Goal: Task Accomplishment & Management: Manage account settings

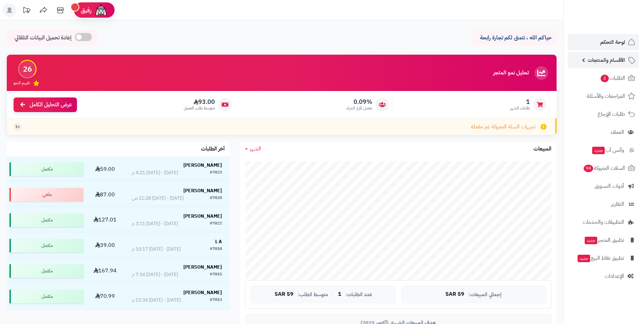
click at [601, 62] on span "الأقسام والمنتجات" at bounding box center [606, 59] width 37 height 9
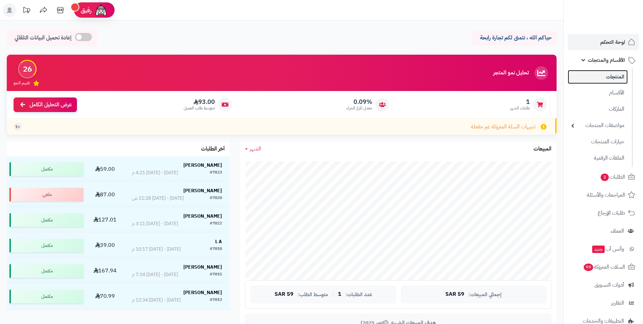
click at [604, 75] on link "المنتجات" at bounding box center [598, 77] width 60 height 14
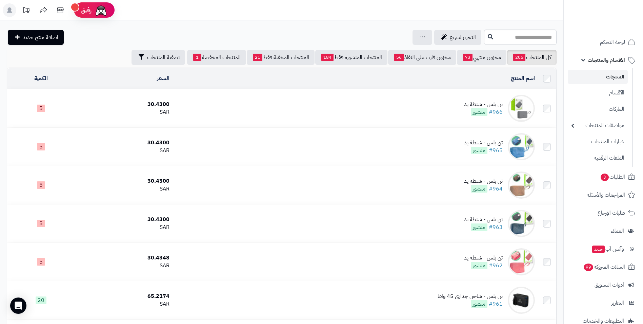
click at [85, 106] on div "30.4300" at bounding box center [123, 104] width 92 height 8
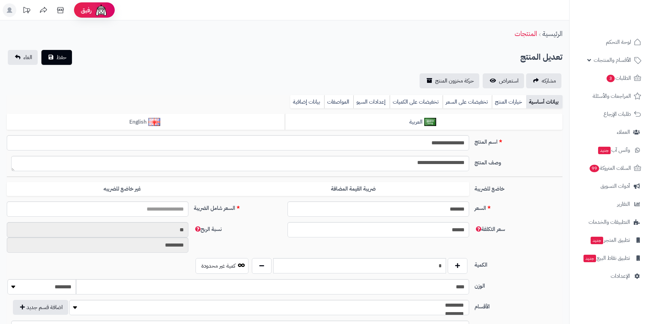
type input "*****"
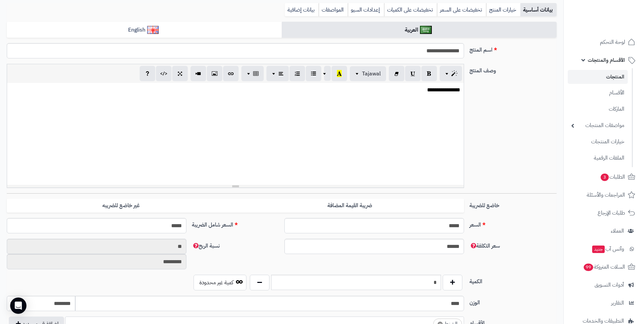
scroll to position [102, 0]
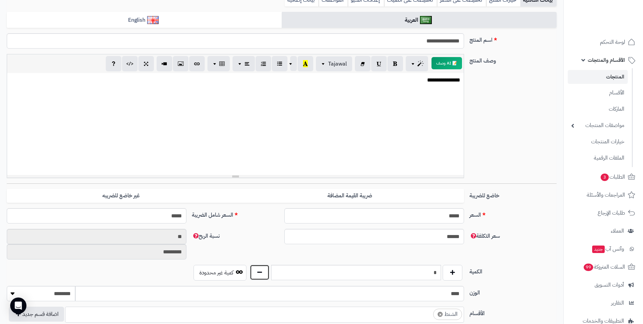
click at [256, 272] on button "button" at bounding box center [260, 272] width 20 height 16
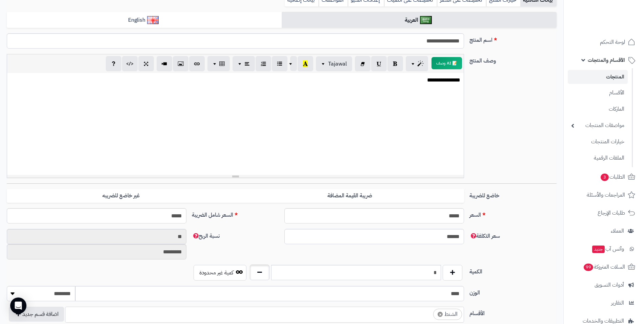
type input "*"
click at [256, 272] on button "button" at bounding box center [260, 272] width 20 height 16
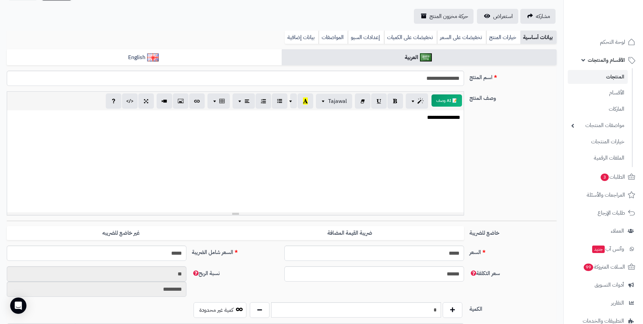
scroll to position [34, 0]
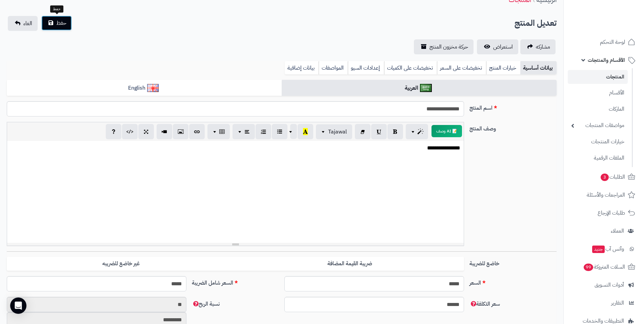
click at [66, 27] on button "حفظ" at bounding box center [56, 23] width 31 height 15
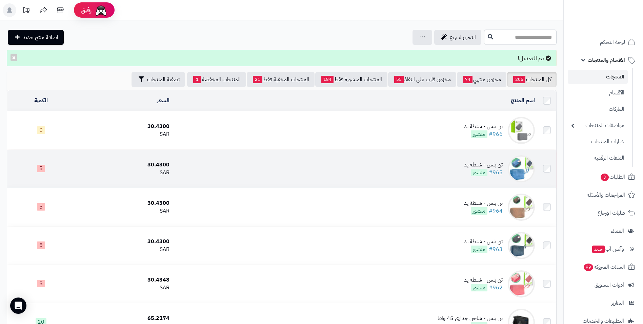
click at [96, 163] on div "30.4300" at bounding box center [123, 165] width 92 height 8
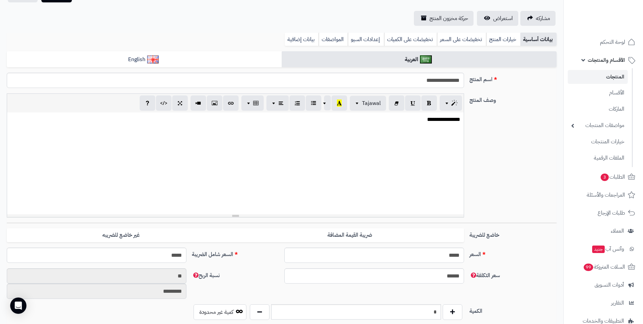
scroll to position [102, 0]
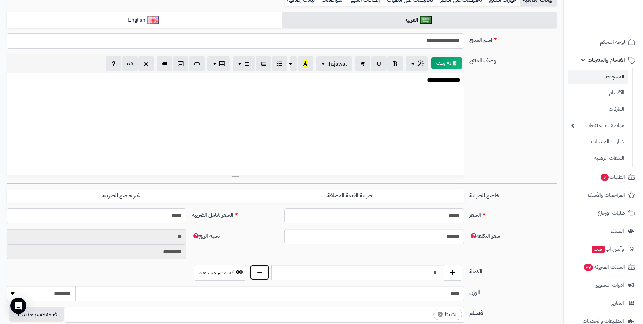
click at [261, 270] on button "button" at bounding box center [260, 272] width 20 height 16
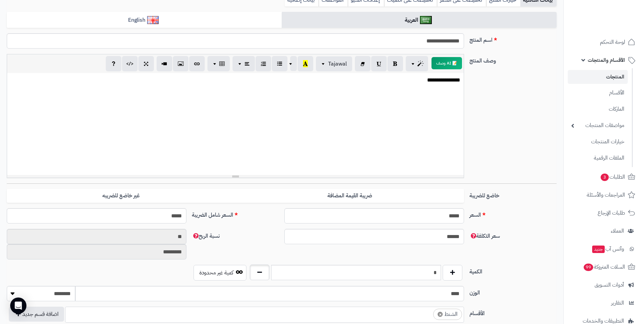
type input "*"
click at [261, 270] on button "button" at bounding box center [260, 272] width 20 height 16
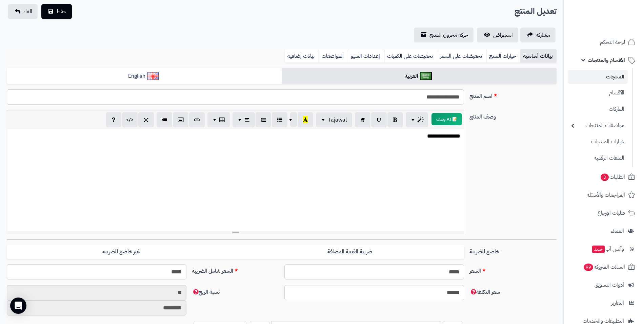
scroll to position [34, 0]
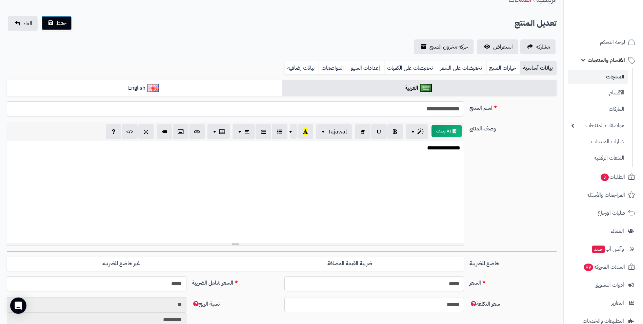
click at [67, 24] on button "حفظ" at bounding box center [56, 23] width 31 height 15
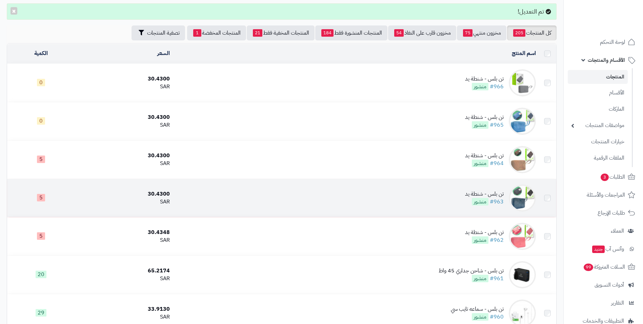
scroll to position [68, 0]
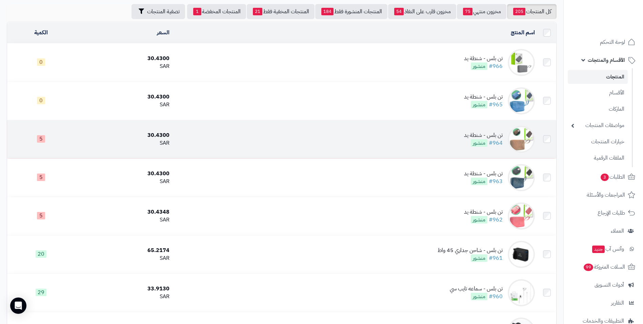
click at [66, 142] on td "5" at bounding box center [41, 139] width 68 height 38
click at [29, 142] on td "5" at bounding box center [41, 139] width 68 height 38
click at [207, 139] on td "تن بلس - شنطة يد #964 منشور" at bounding box center [355, 139] width 366 height 38
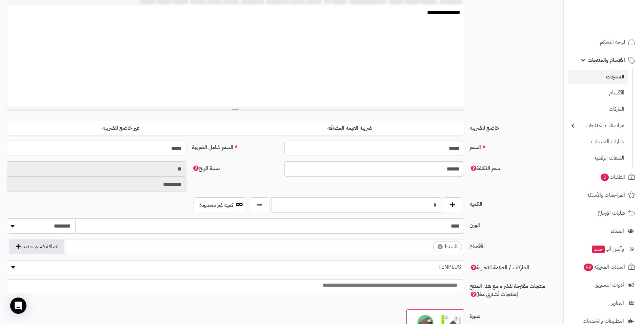
scroll to position [170, 0]
click at [263, 205] on button "button" at bounding box center [260, 204] width 20 height 16
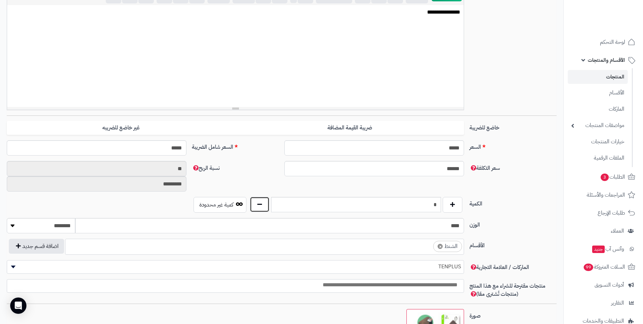
click at [263, 205] on button "button" at bounding box center [260, 204] width 20 height 16
type input "*"
click at [263, 205] on button "button" at bounding box center [260, 204] width 20 height 16
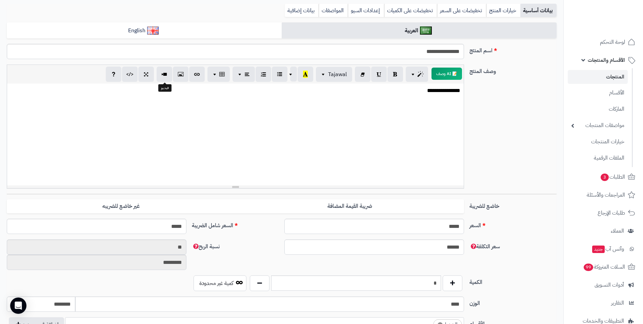
scroll to position [34, 0]
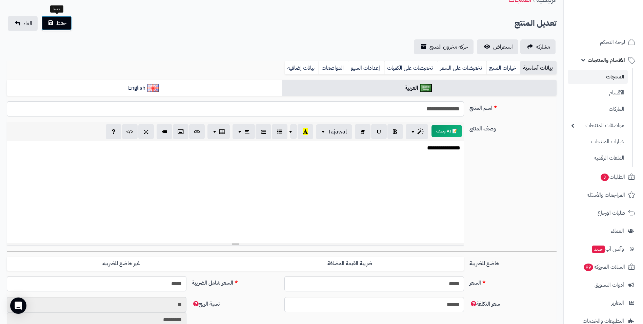
click at [64, 28] on button "حفظ" at bounding box center [56, 23] width 31 height 15
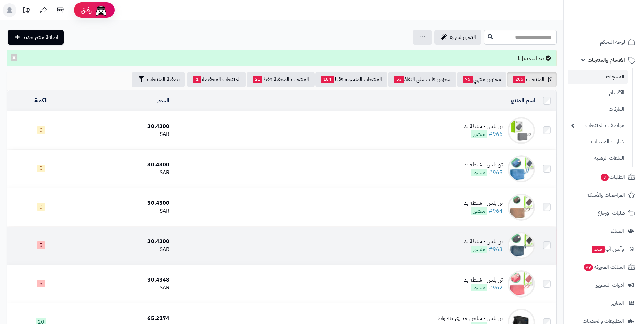
click at [148, 240] on div "30.4300" at bounding box center [123, 241] width 92 height 8
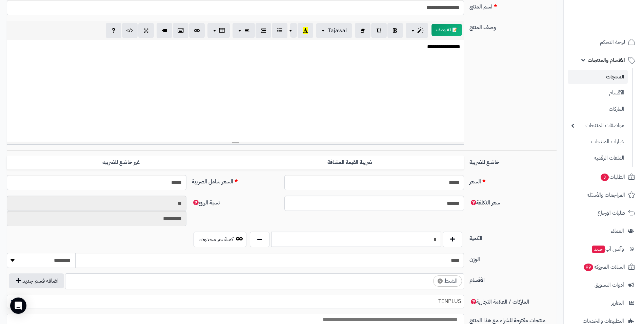
scroll to position [136, 0]
click at [264, 238] on button "button" at bounding box center [260, 238] width 20 height 16
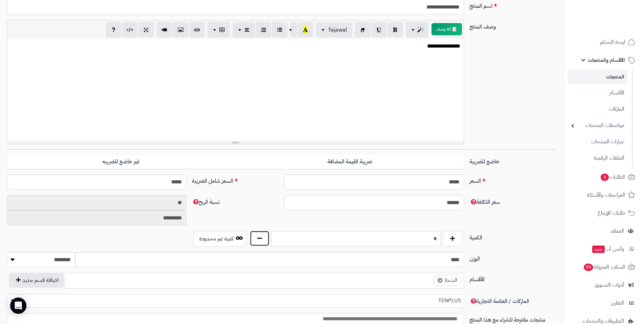
click at [264, 238] on button "button" at bounding box center [260, 238] width 20 height 16
type input "*"
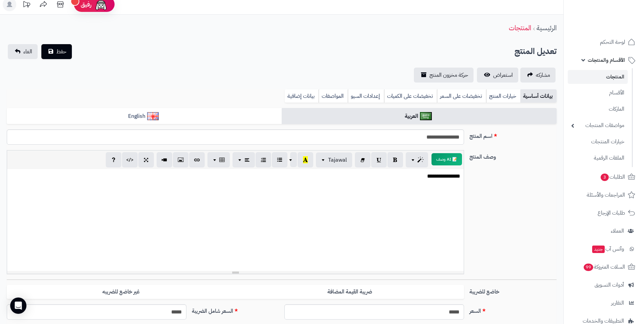
scroll to position [0, 0]
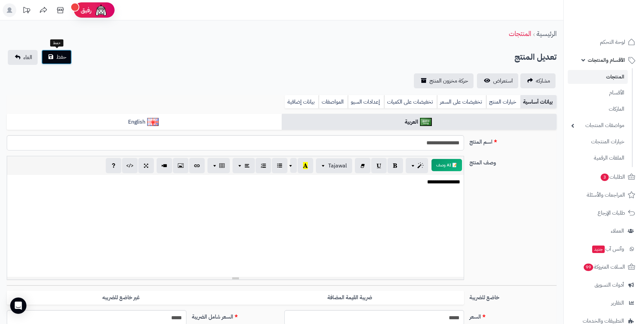
click at [58, 53] on span "حفظ" at bounding box center [61, 57] width 10 height 8
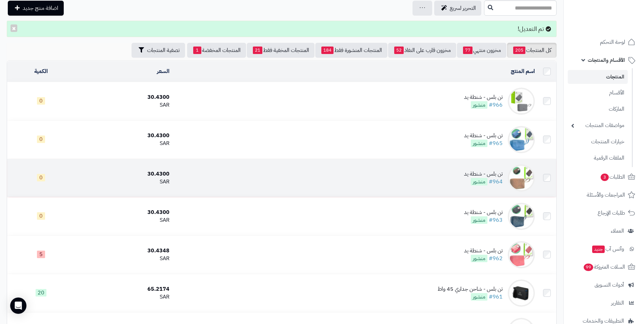
scroll to position [68, 0]
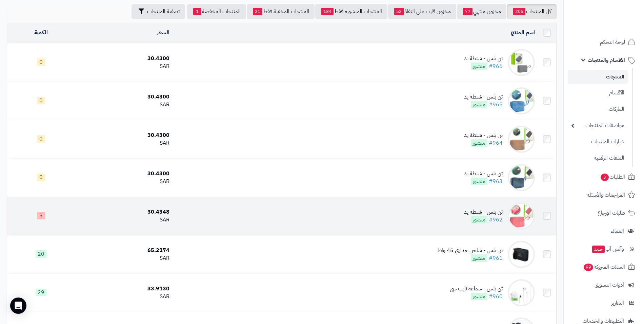
click at [151, 211] on div "30.4348" at bounding box center [123, 212] width 92 height 8
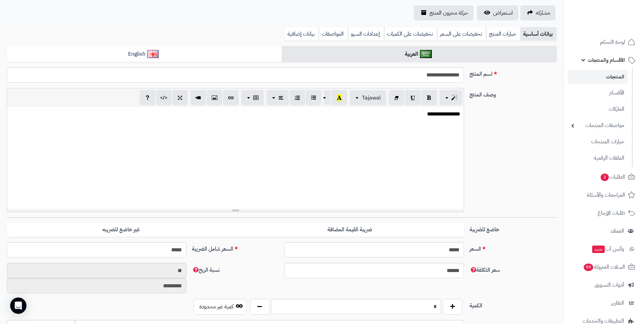
scroll to position [136, 0]
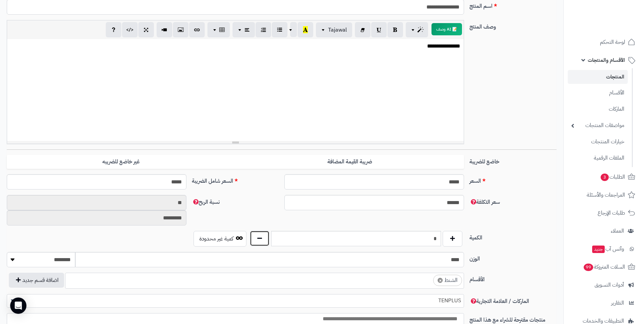
click at [263, 242] on button "button" at bounding box center [260, 238] width 20 height 16
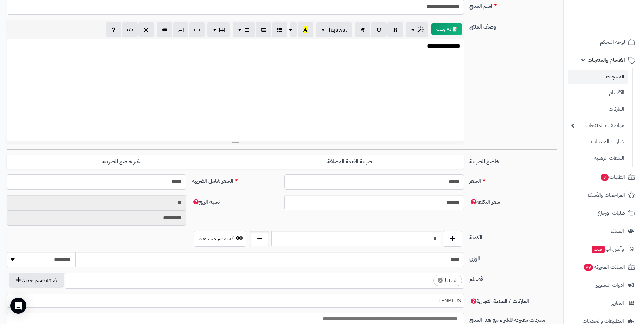
type input "*"
click at [262, 243] on button "button" at bounding box center [260, 238] width 20 height 16
click at [261, 244] on button "button" at bounding box center [260, 238] width 20 height 16
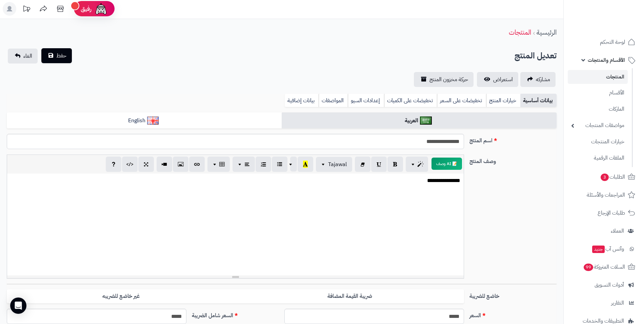
scroll to position [0, 0]
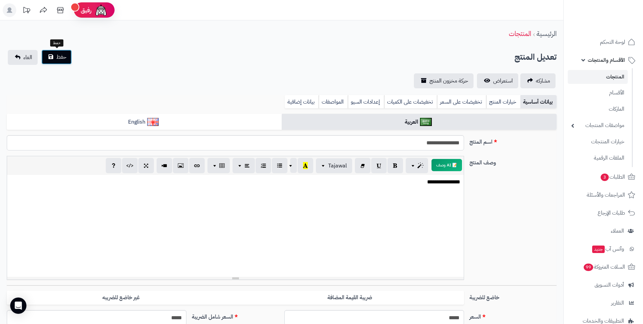
click at [68, 58] on button "حفظ" at bounding box center [56, 57] width 31 height 15
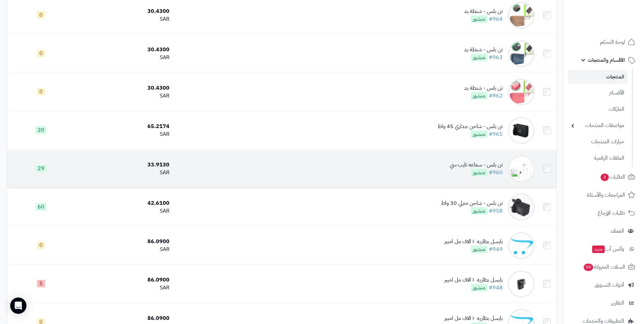
scroll to position [204, 0]
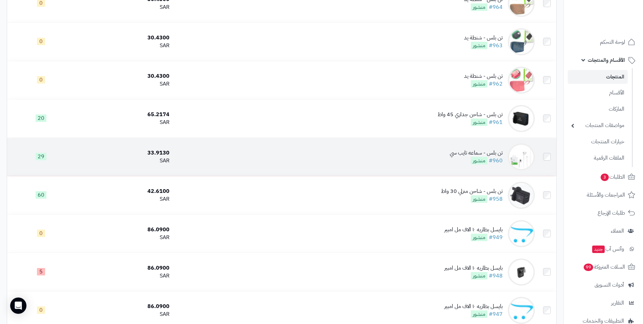
click at [162, 155] on div "33.9130" at bounding box center [123, 153] width 92 height 8
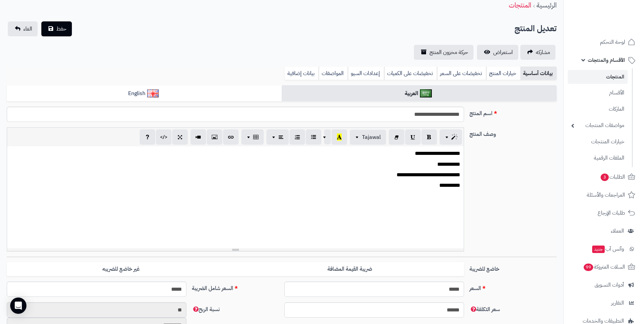
scroll to position [68, 0]
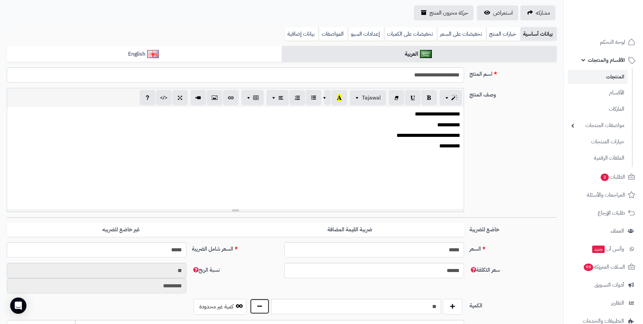
click at [260, 302] on button "button" at bounding box center [260, 306] width 20 height 16
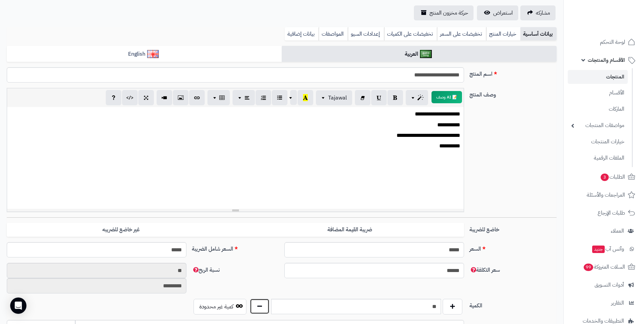
click at [260, 302] on button "button" at bounding box center [260, 306] width 20 height 16
click at [279, 306] on input "**" at bounding box center [356, 306] width 170 height 15
click at [280, 306] on input "**" at bounding box center [356, 306] width 170 height 15
click at [294, 304] on input "**" at bounding box center [356, 306] width 170 height 15
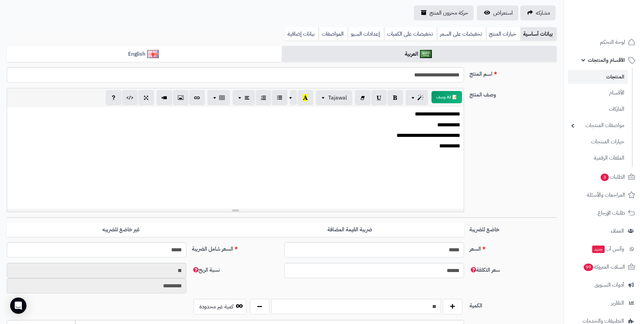
click at [294, 304] on input "**" at bounding box center [356, 306] width 170 height 15
type input "*"
click at [267, 305] on button "button" at bounding box center [260, 306] width 20 height 16
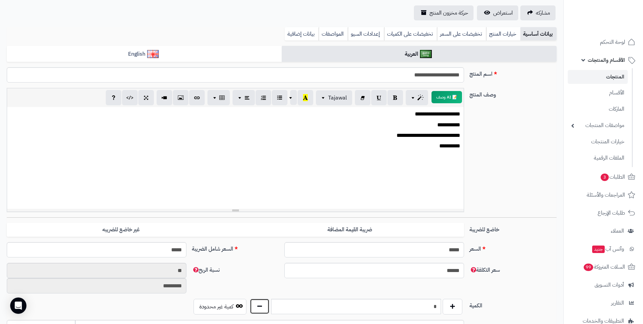
click at [267, 305] on button "button" at bounding box center [260, 306] width 20 height 16
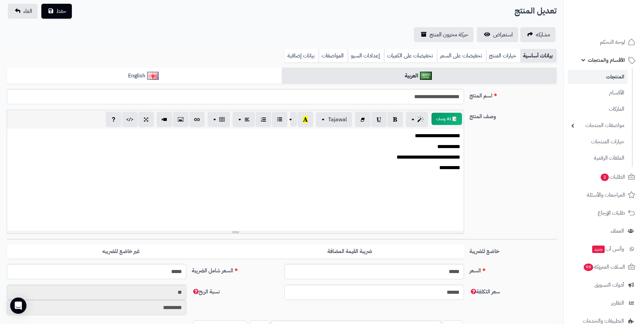
scroll to position [34, 0]
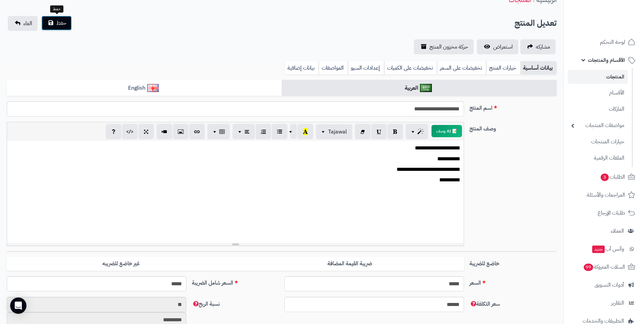
click at [61, 23] on span "حفظ" at bounding box center [61, 23] width 10 height 8
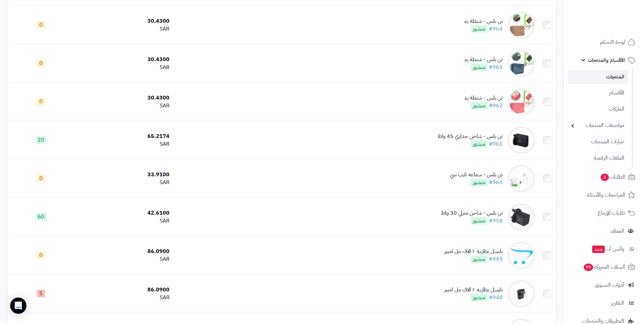
scroll to position [170, 0]
